Goal: Task Accomplishment & Management: Manage account settings

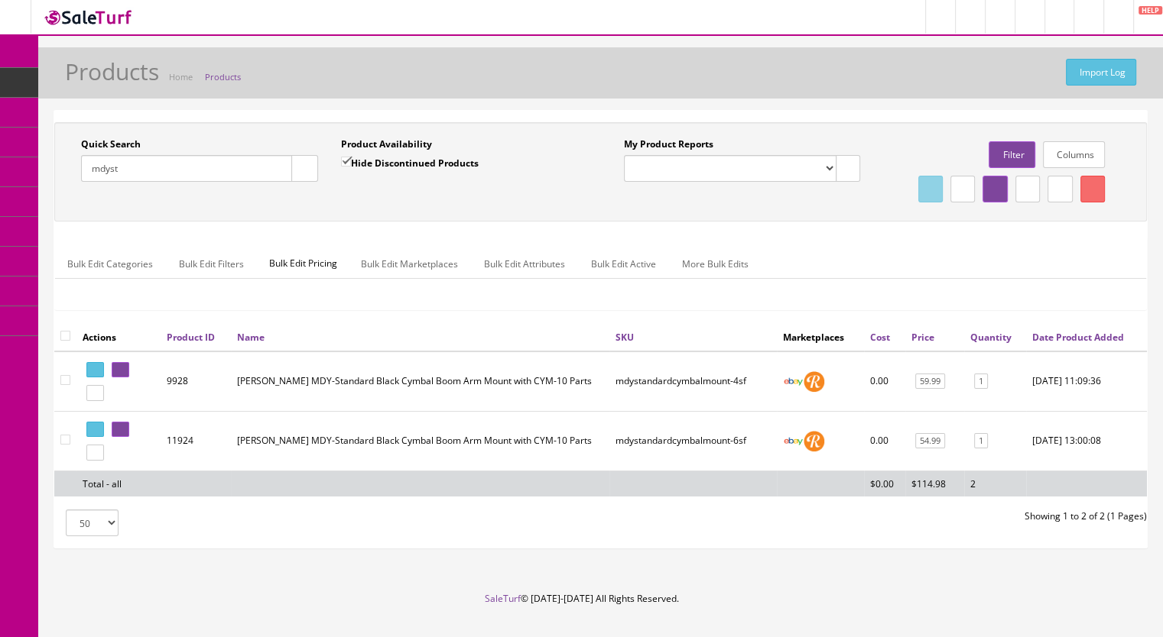
drag, startPoint x: 151, startPoint y: 177, endPoint x: 76, endPoint y: 148, distance: 81.1
click at [76, 157] on div "Quick Search mdyst Date From" at bounding box center [200, 166] width 260 height 56
type input "pd140ds-"
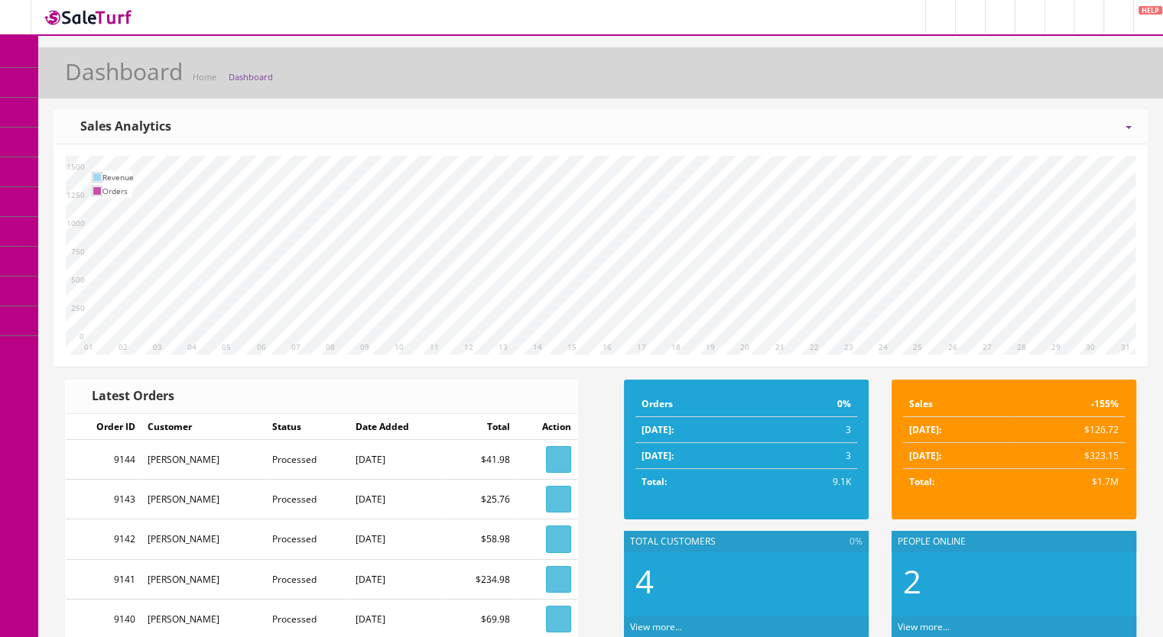
click at [83, 80] on icon at bounding box center [81, 82] width 16 height 12
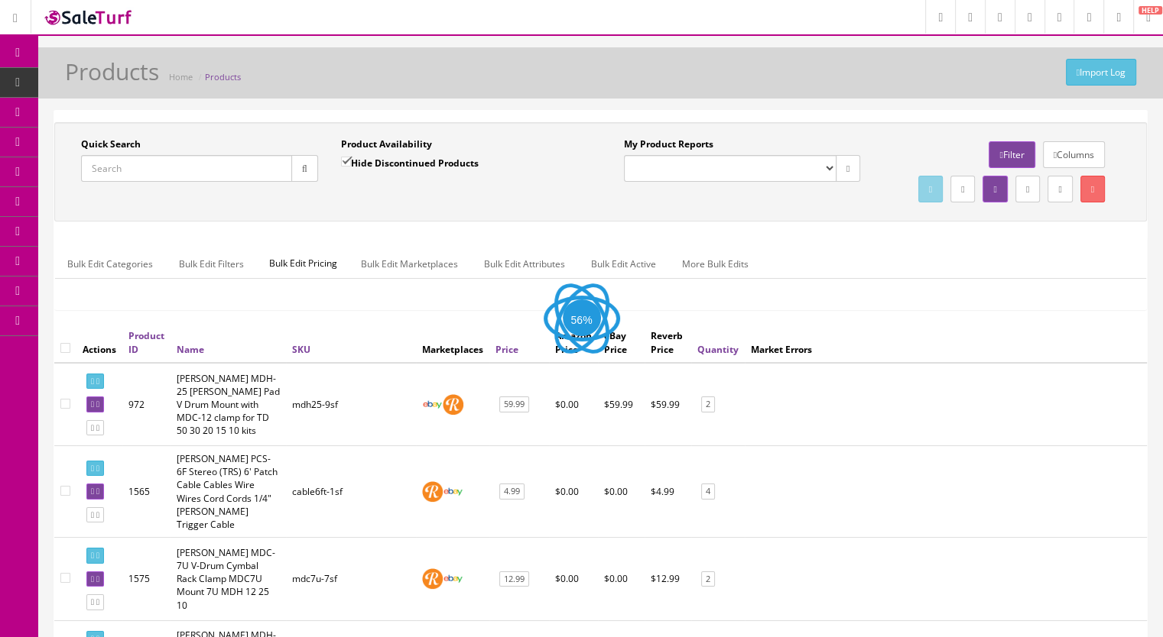
click at [193, 179] on input "Quick Search" at bounding box center [186, 168] width 211 height 27
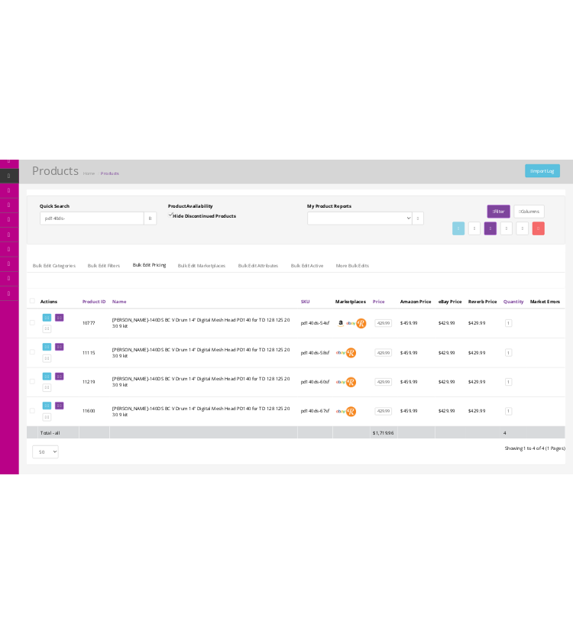
scroll to position [76, 0]
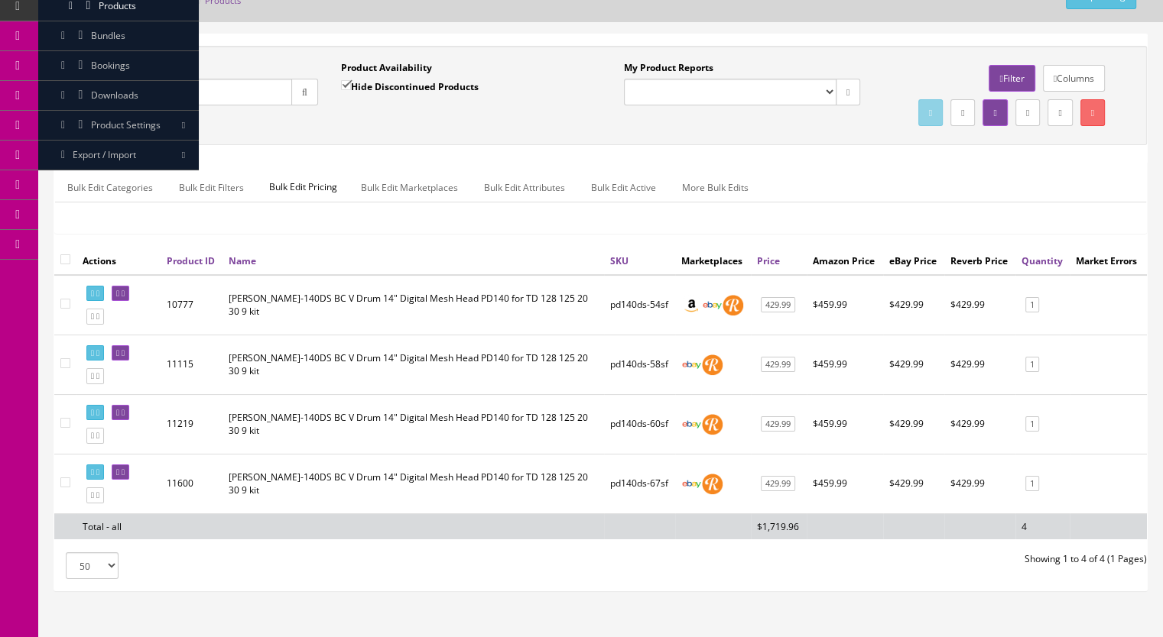
type input "pd140ds-"
click at [1028, 492] on link "1" at bounding box center [1032, 484] width 14 height 16
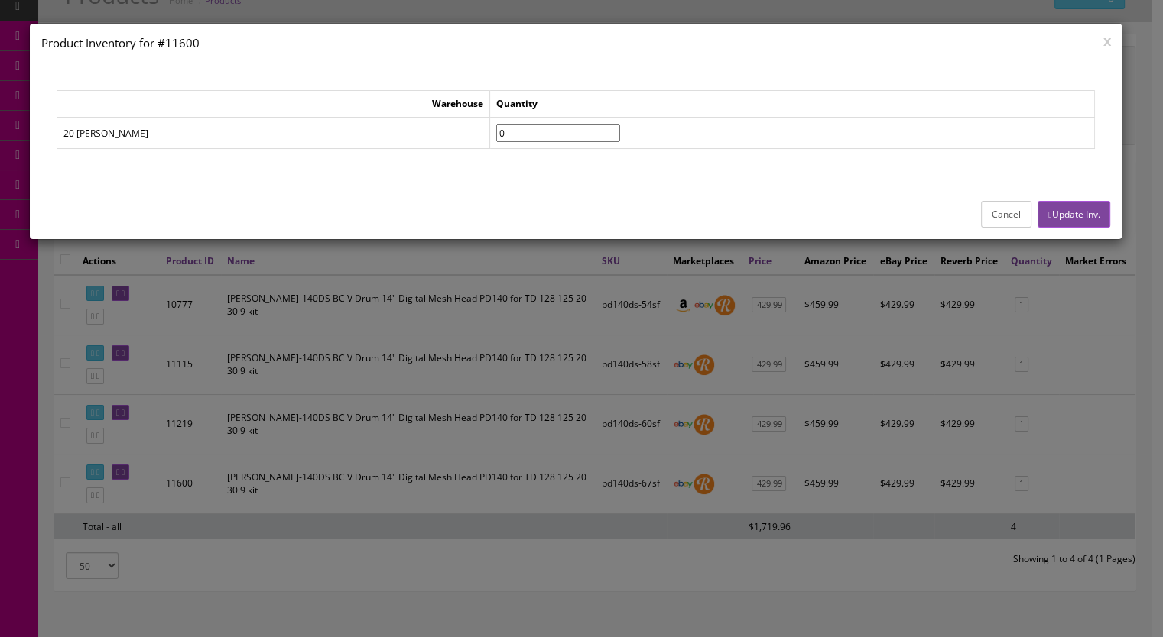
drag, startPoint x: 516, startPoint y: 135, endPoint x: 539, endPoint y: 138, distance: 23.2
type input"] "0"
click at [517, 135] on input"] "0" at bounding box center [558, 134] width 124 height 18
click at [1052, 219] on button "Update Inv." at bounding box center [1073, 214] width 73 height 27
